Goal: Information Seeking & Learning: Learn about a topic

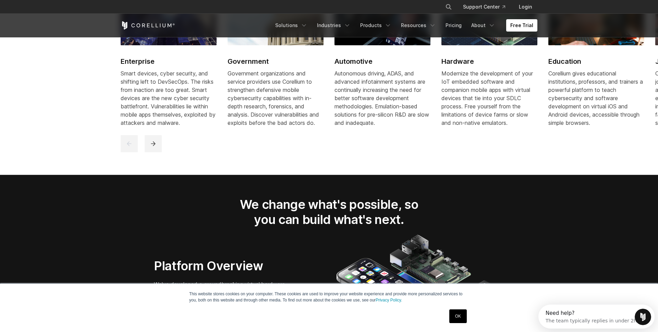
scroll to position [855, 0]
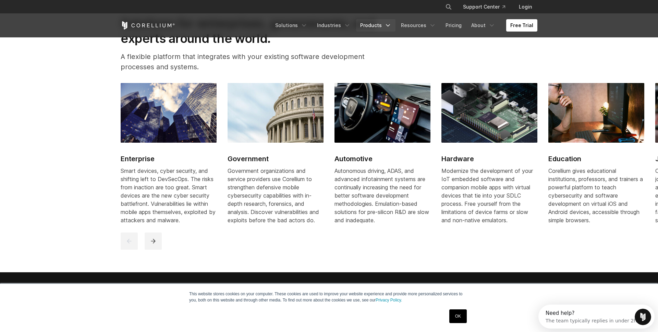
click at [383, 25] on link "Products" at bounding box center [375, 25] width 39 height 12
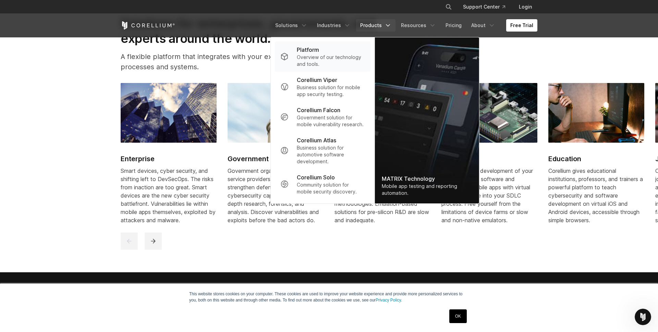
click at [336, 54] on p "Overview of our technology and tools." at bounding box center [331, 61] width 68 height 14
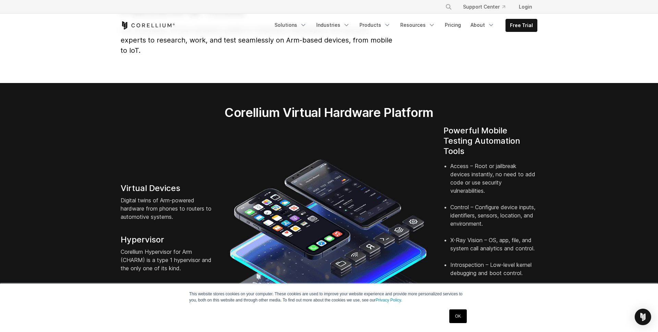
scroll to position [69, 0]
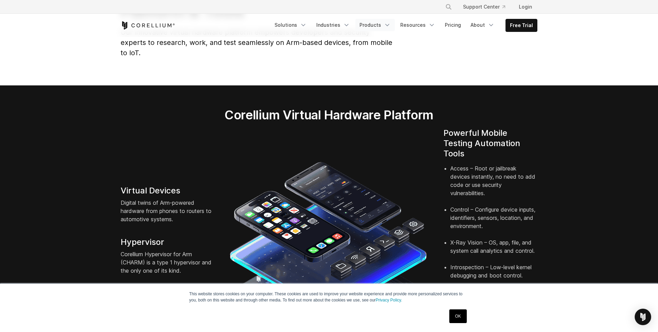
click at [381, 26] on link "Products" at bounding box center [374, 25] width 39 height 12
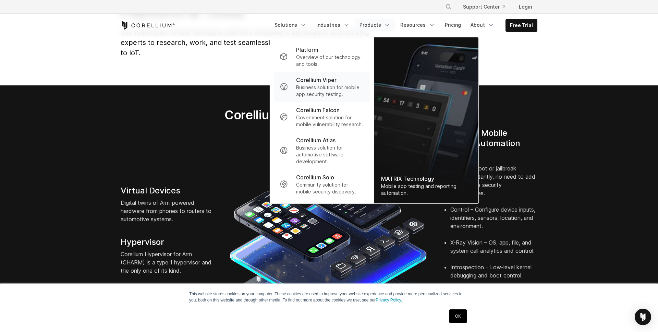
click at [341, 91] on p "Business solution for mobile app security testing." at bounding box center [330, 91] width 68 height 14
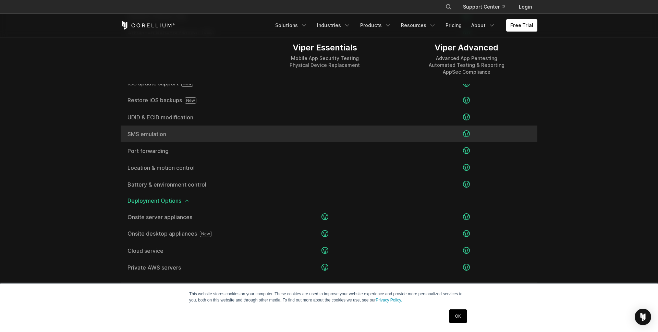
scroll to position [1285, 0]
click at [300, 131] on div at bounding box center [325, 134] width 142 height 17
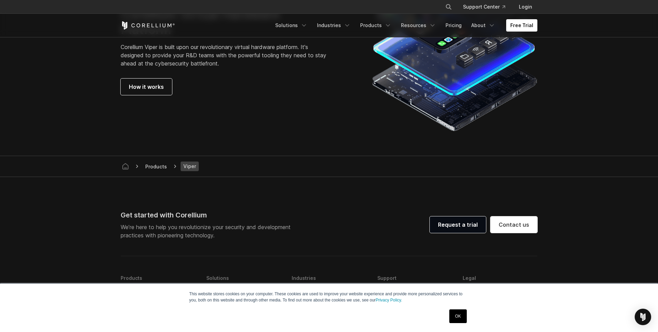
scroll to position [1885, 0]
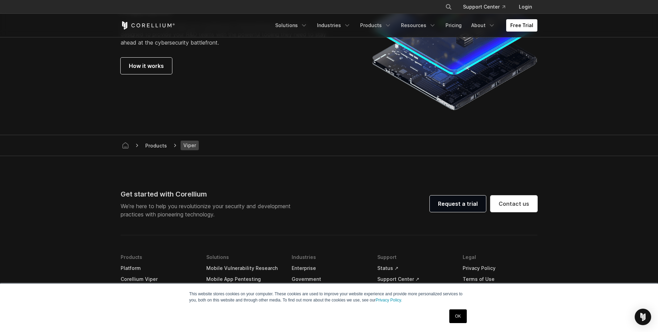
click at [460, 310] on link "OK" at bounding box center [457, 316] width 17 height 14
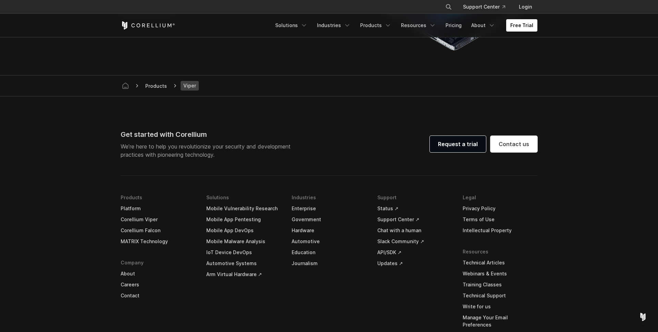
scroll to position [1947, 0]
click at [138, 228] on link "Corellium Falcon" at bounding box center [158, 228] width 75 height 11
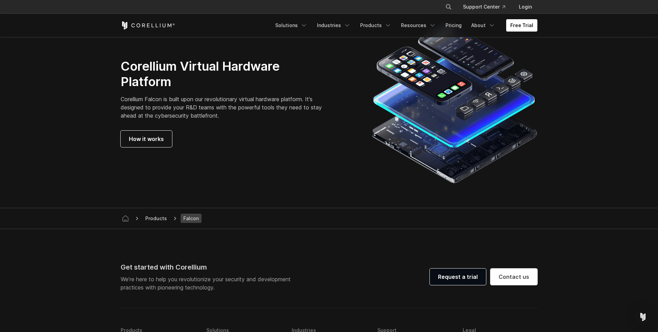
scroll to position [2078, 0]
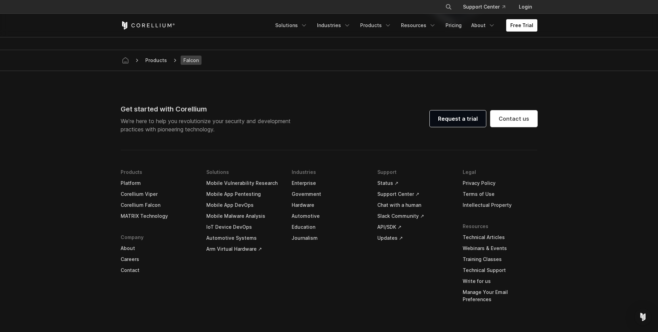
click at [382, 183] on link "Status ↗" at bounding box center [414, 182] width 75 height 11
click at [387, 229] on link "API/SDK ↗" at bounding box center [414, 226] width 75 height 11
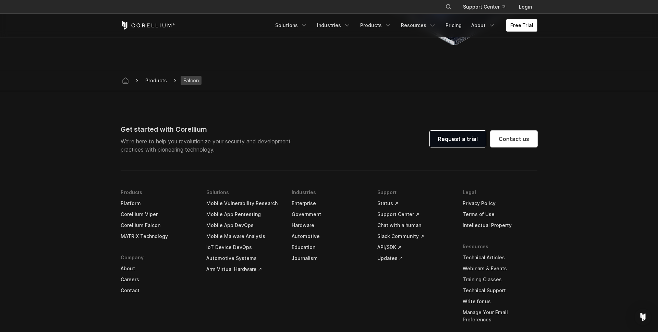
scroll to position [2117, 0]
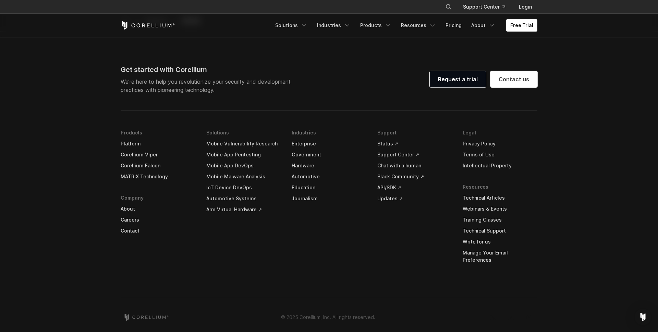
click at [388, 198] on link "Updates ↗" at bounding box center [414, 198] width 75 height 11
